Goal: Task Accomplishment & Management: Manage account settings

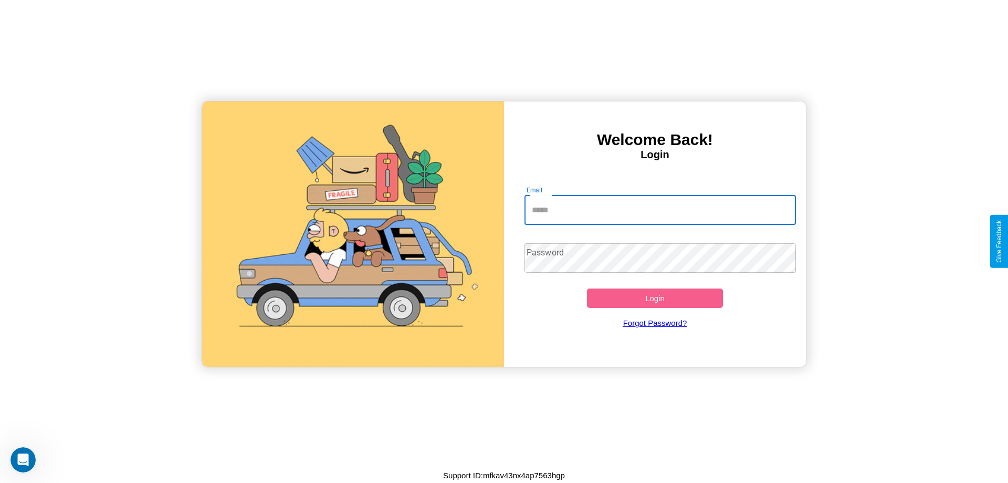
click at [660, 210] on input "Email" at bounding box center [661, 209] width 272 height 29
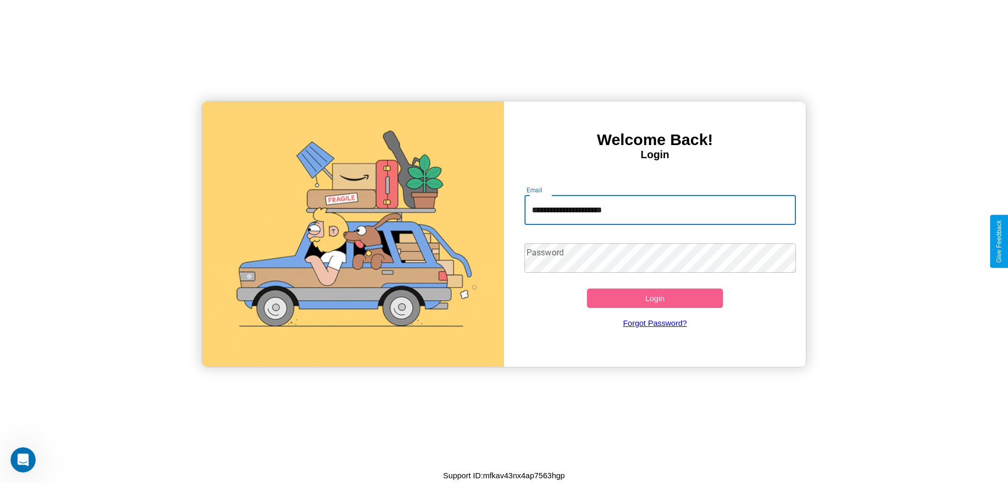
type input "**********"
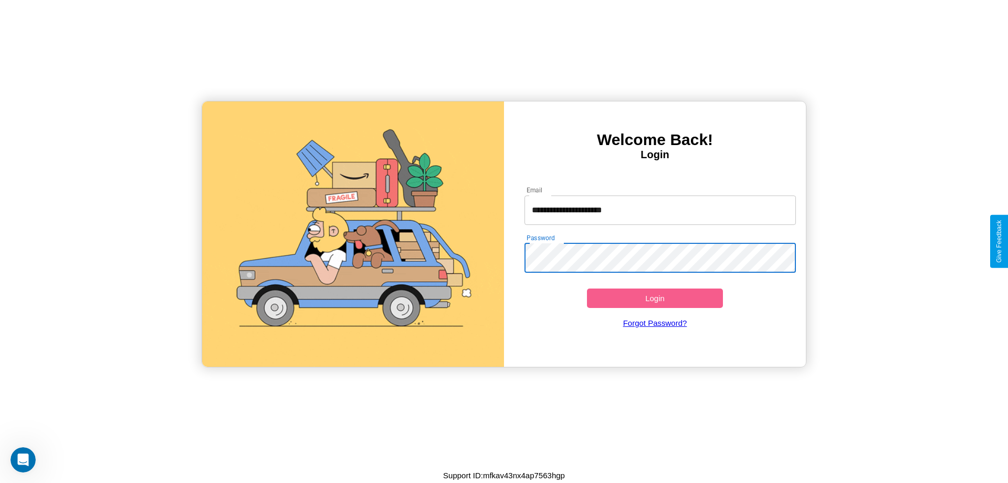
click at [655, 298] on button "Login" at bounding box center [655, 297] width 136 height 19
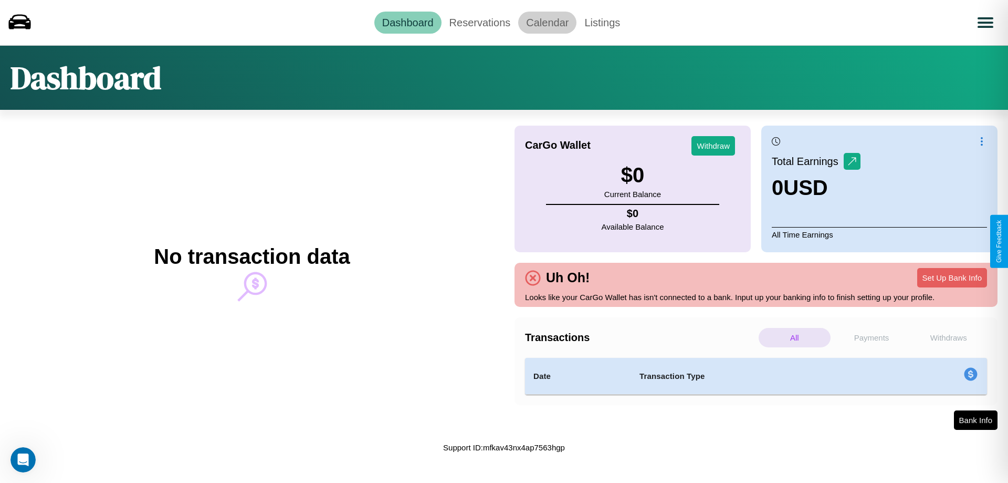
click at [547, 22] on link "Calendar" at bounding box center [547, 23] width 58 height 22
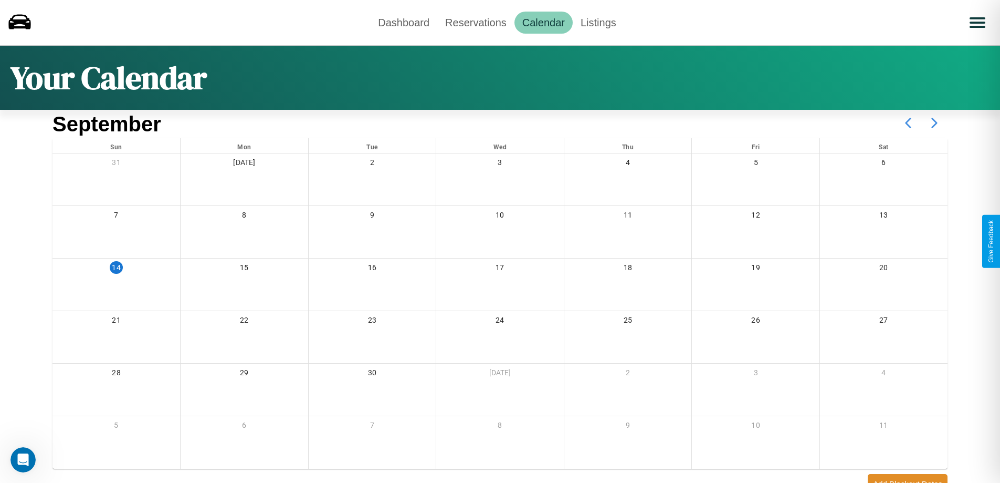
click at [935, 123] on icon at bounding box center [935, 123] width 26 height 26
click at [476, 22] on link "Reservations" at bounding box center [475, 23] width 77 height 22
